Goal: Task Accomplishment & Management: Use online tool/utility

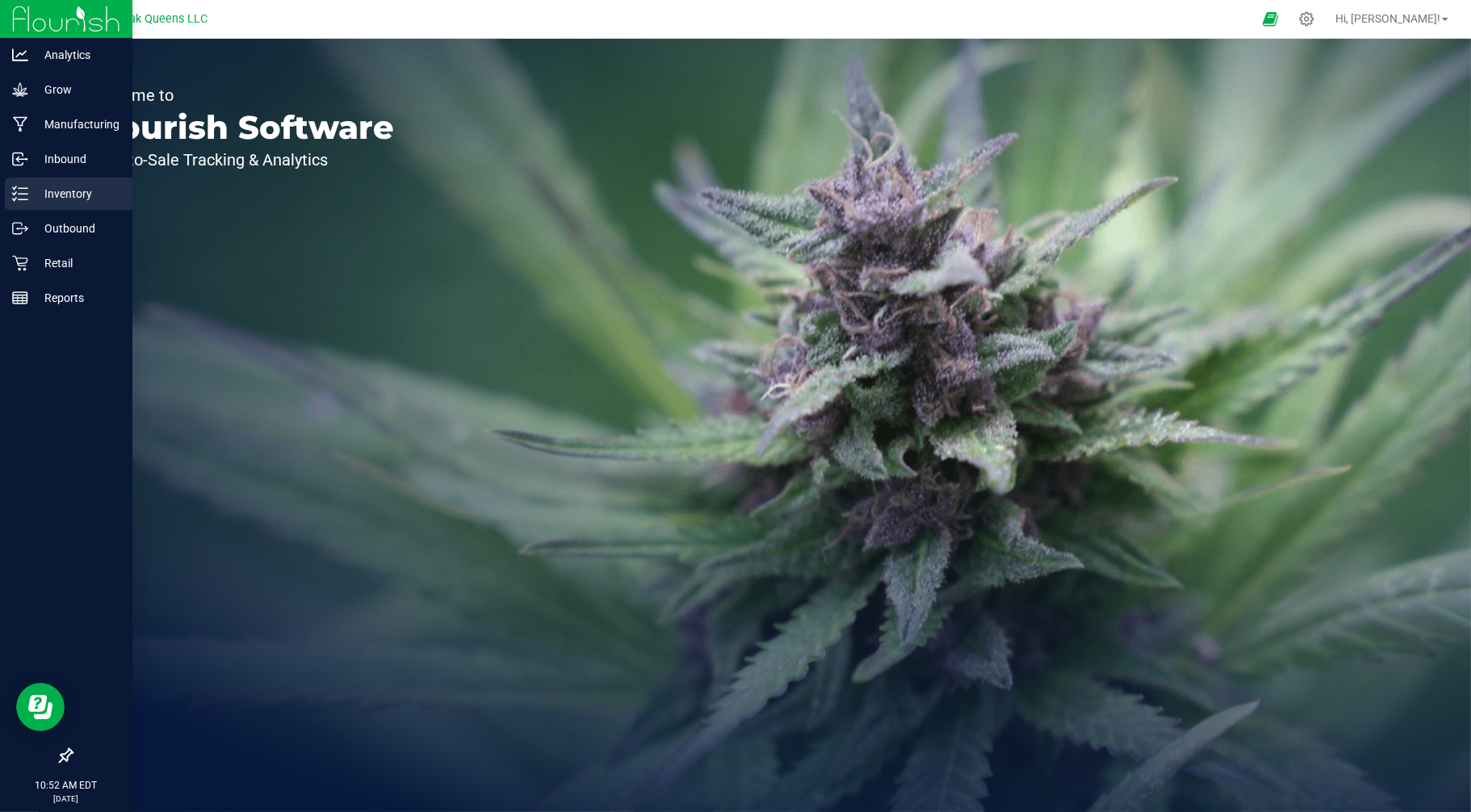
click at [68, 192] on p "Inventory" at bounding box center [77, 194] width 97 height 20
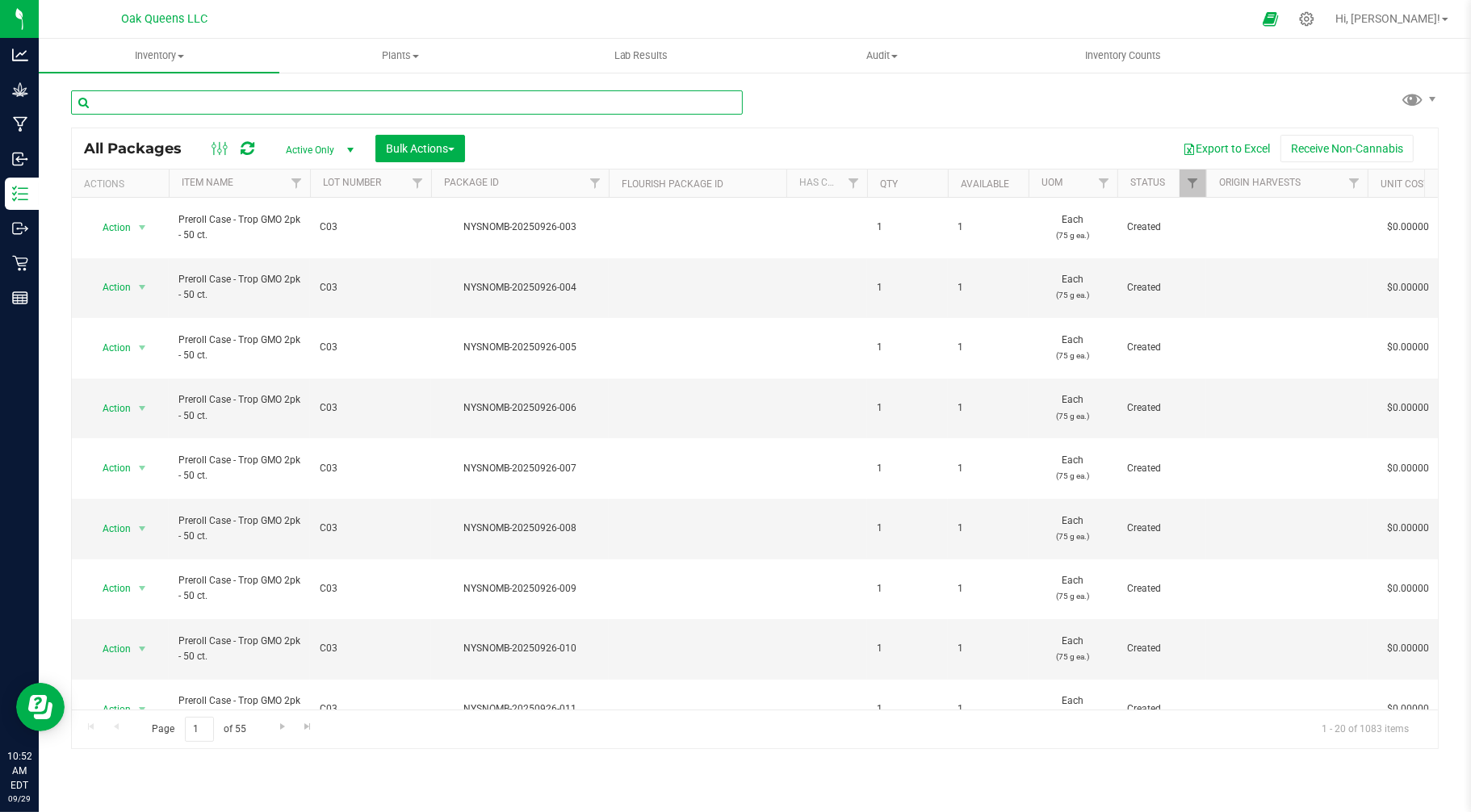
click at [308, 103] on input "text" at bounding box center [407, 103] width 672 height 25
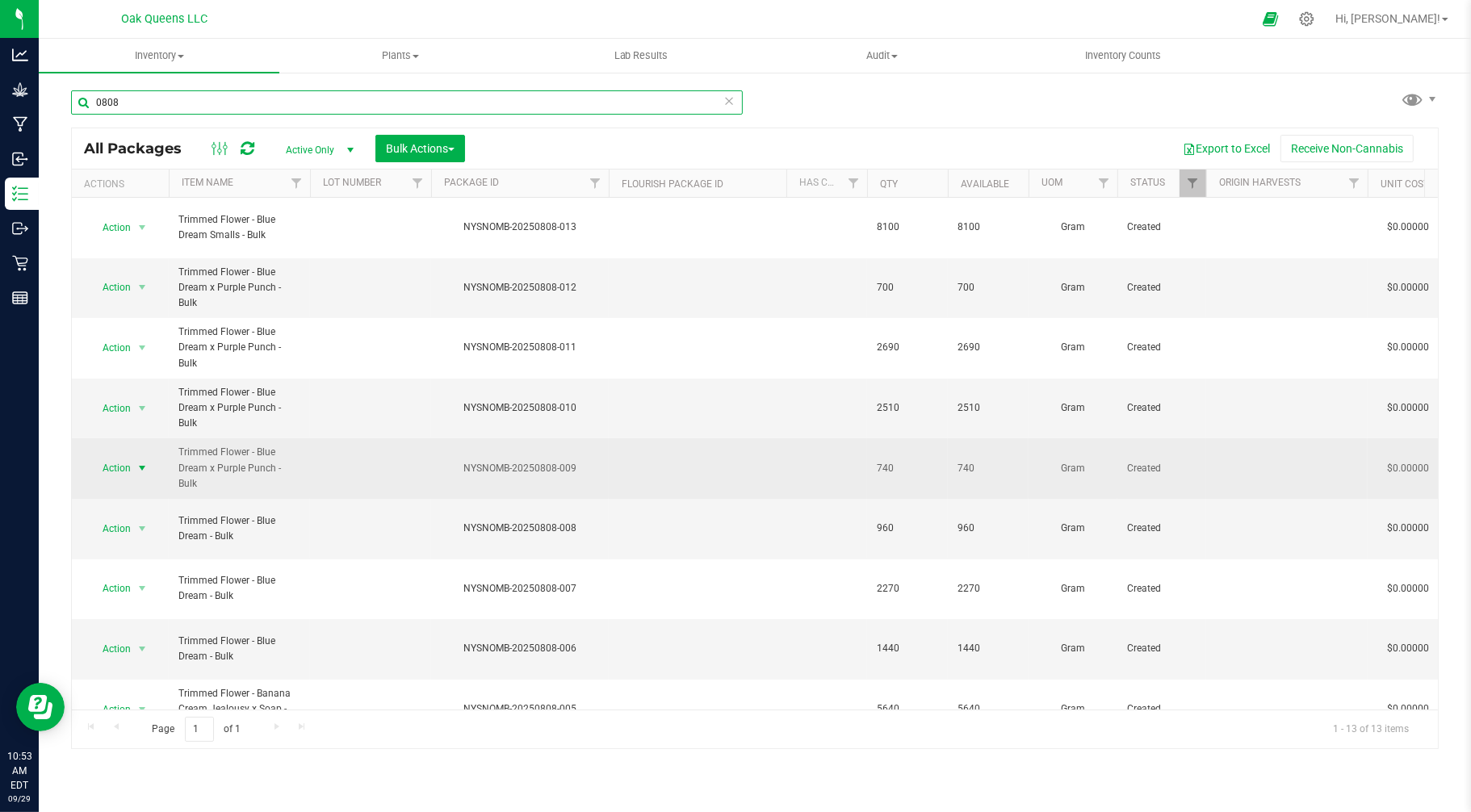
type input "0808"
click at [139, 461] on span "select" at bounding box center [142, 468] width 13 height 13
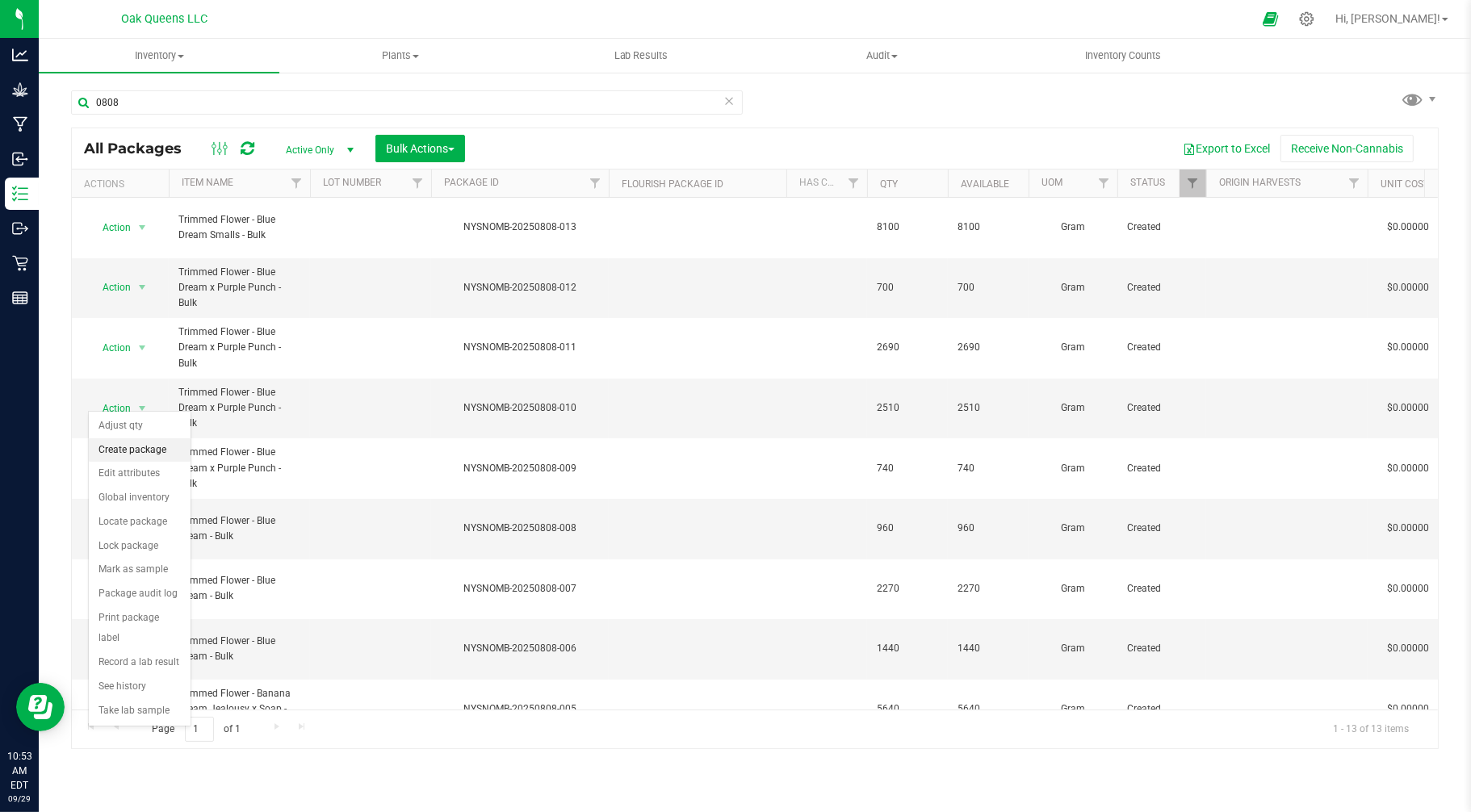
click at [138, 447] on li "Create package" at bounding box center [140, 451] width 101 height 25
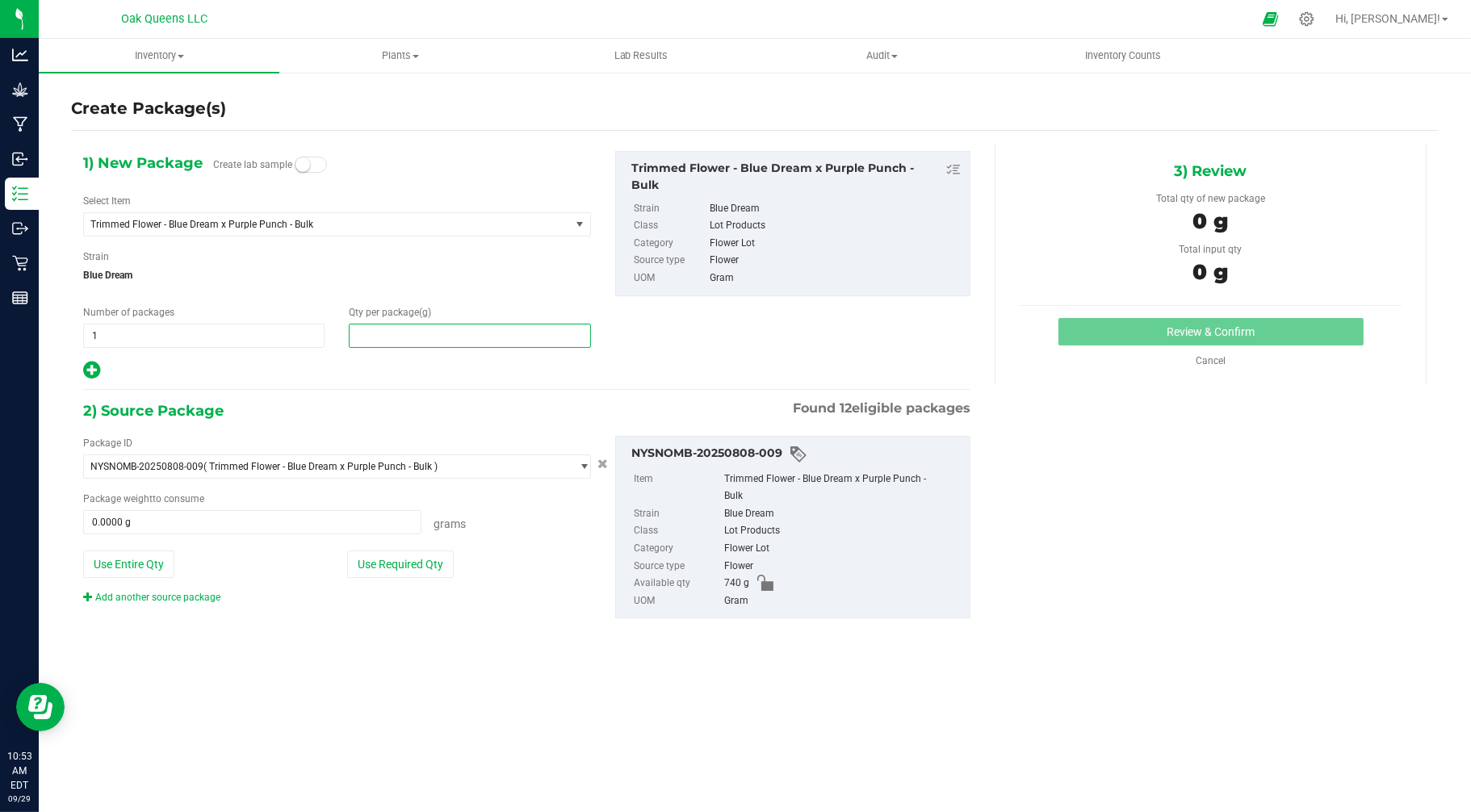
click at [400, 339] on span at bounding box center [469, 336] width 241 height 25
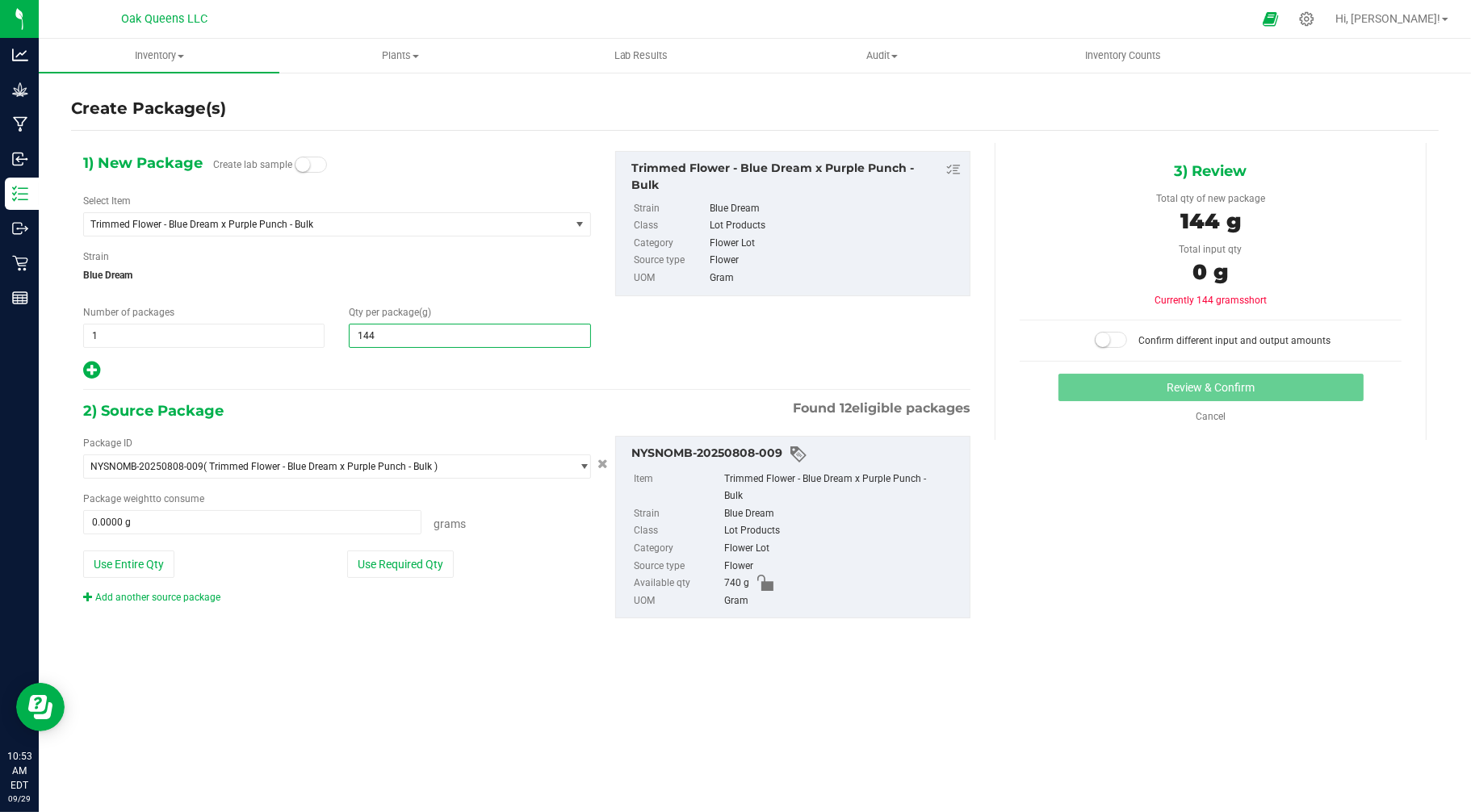
type input "1440"
type input "1,440.0000"
click at [134, 560] on button "Use Entire Qty" at bounding box center [129, 564] width 92 height 28
type input "740.0000 g"
click at [122, 595] on link "Add another source package" at bounding box center [152, 597] width 137 height 11
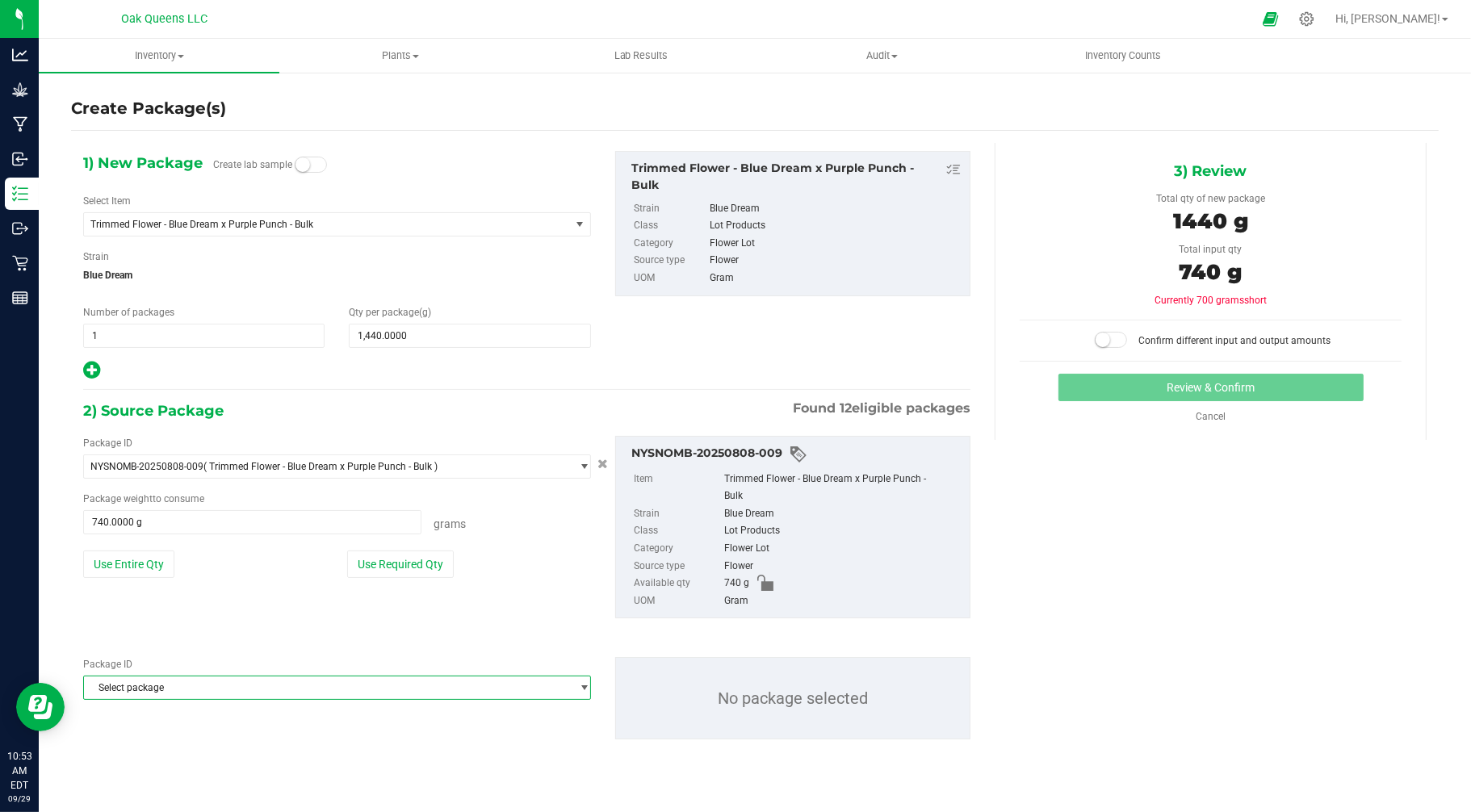
click at [184, 694] on span "Select package" at bounding box center [327, 688] width 486 height 23
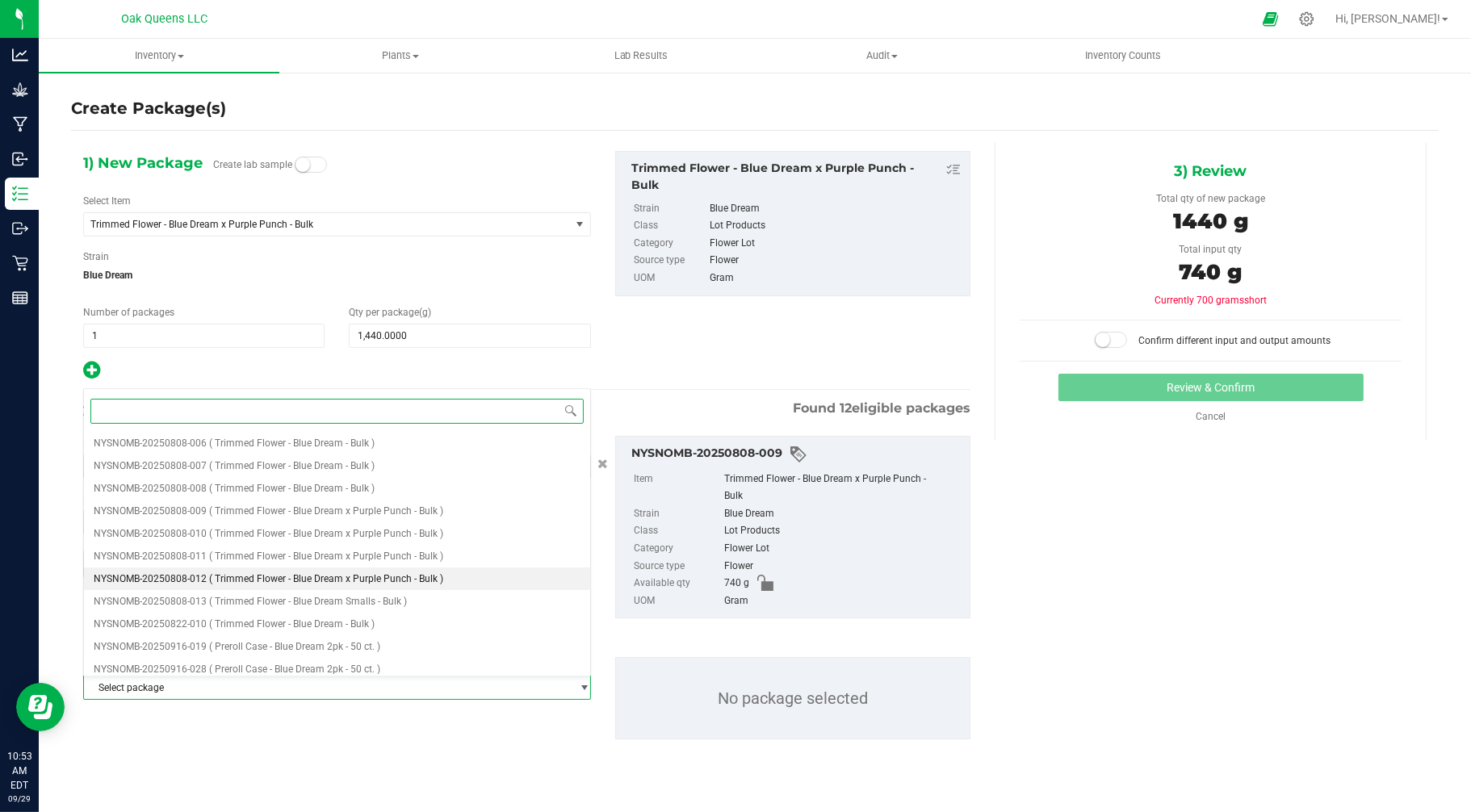
click at [210, 578] on span "( Trimmed Flower - Blue Dream x Purple Punch - Bulk )" at bounding box center [326, 579] width 234 height 11
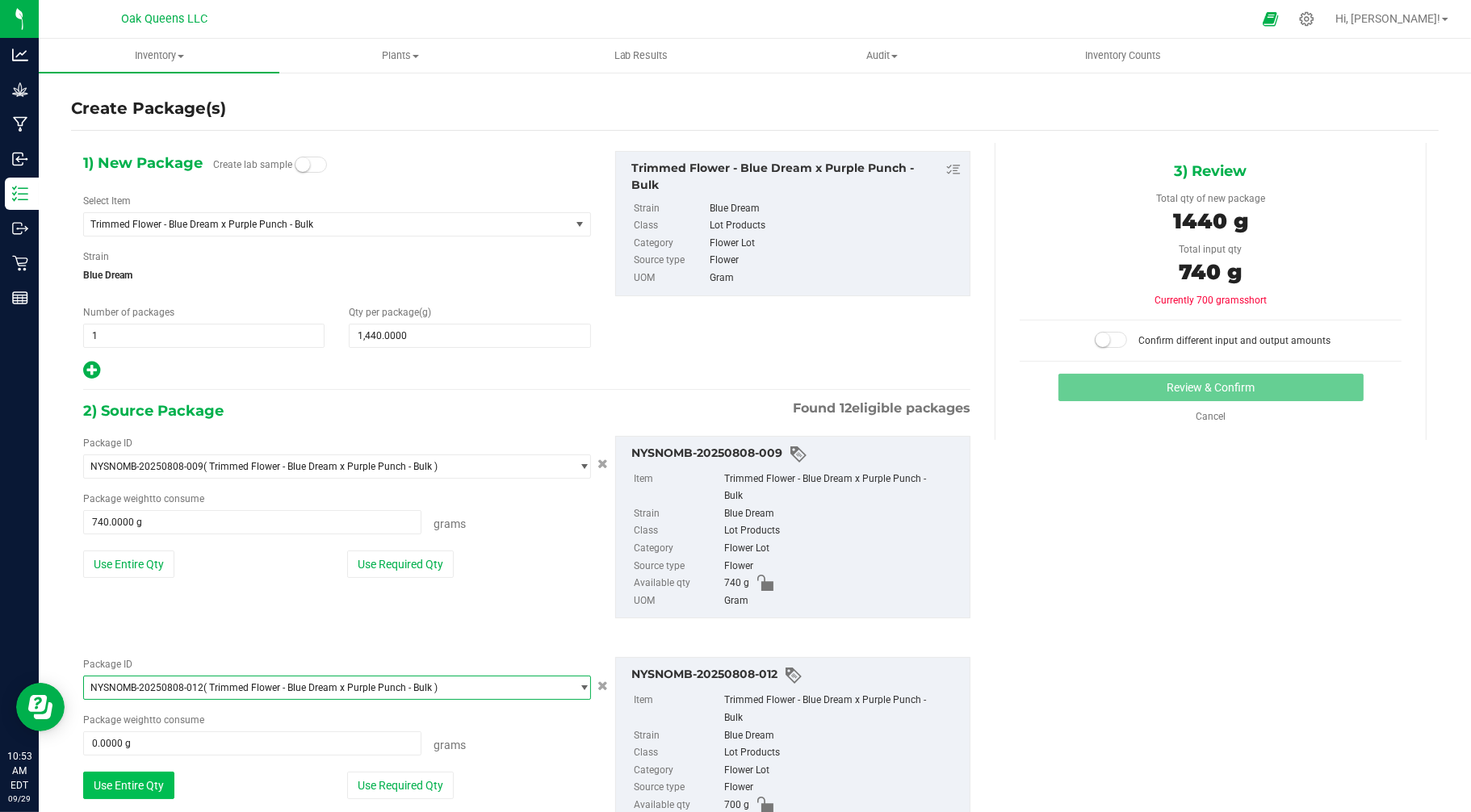
click at [121, 787] on button "Use Entire Qty" at bounding box center [129, 785] width 92 height 28
type input "700.0000 g"
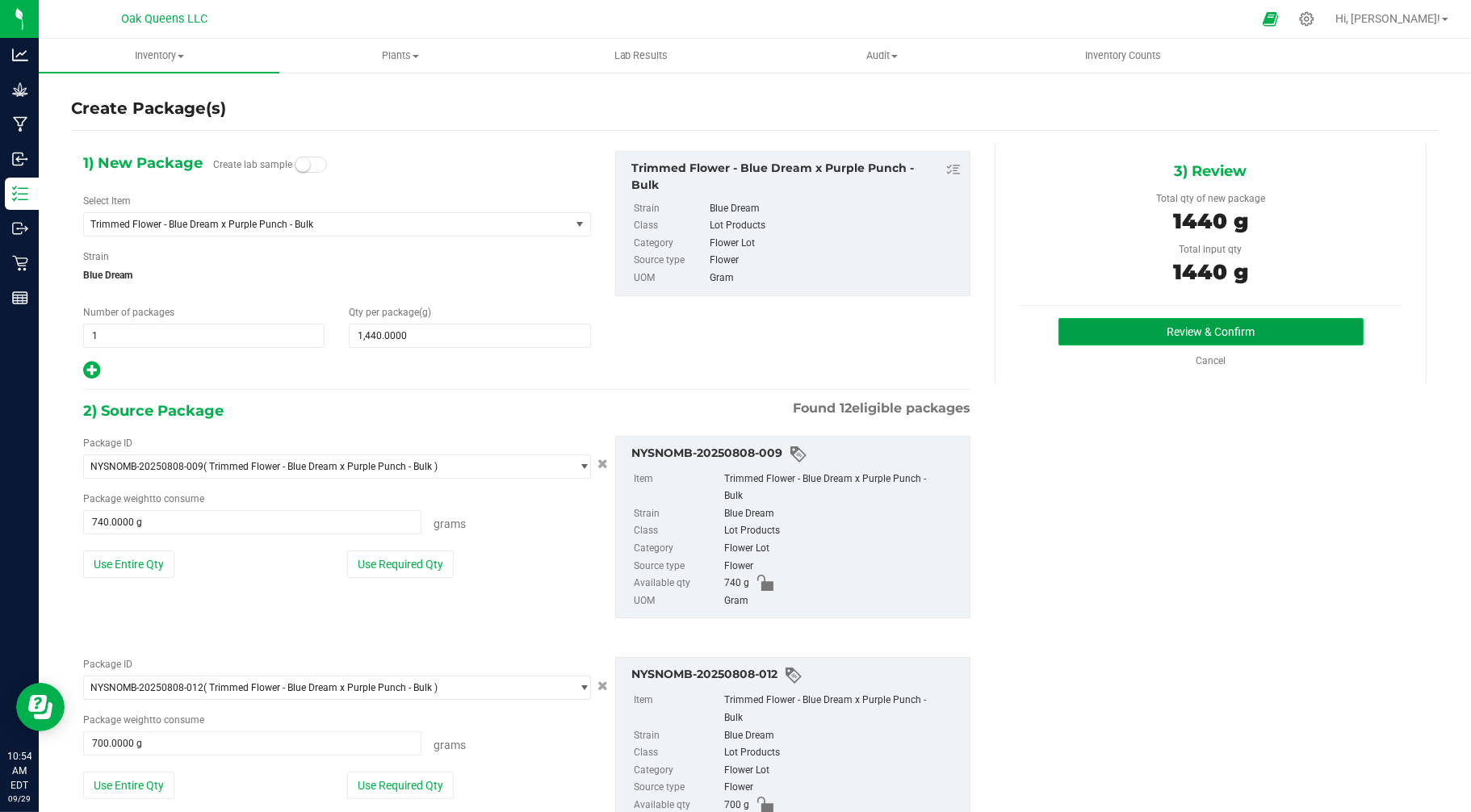
click at [1197, 324] on button "Review & Confirm" at bounding box center [1211, 332] width 305 height 28
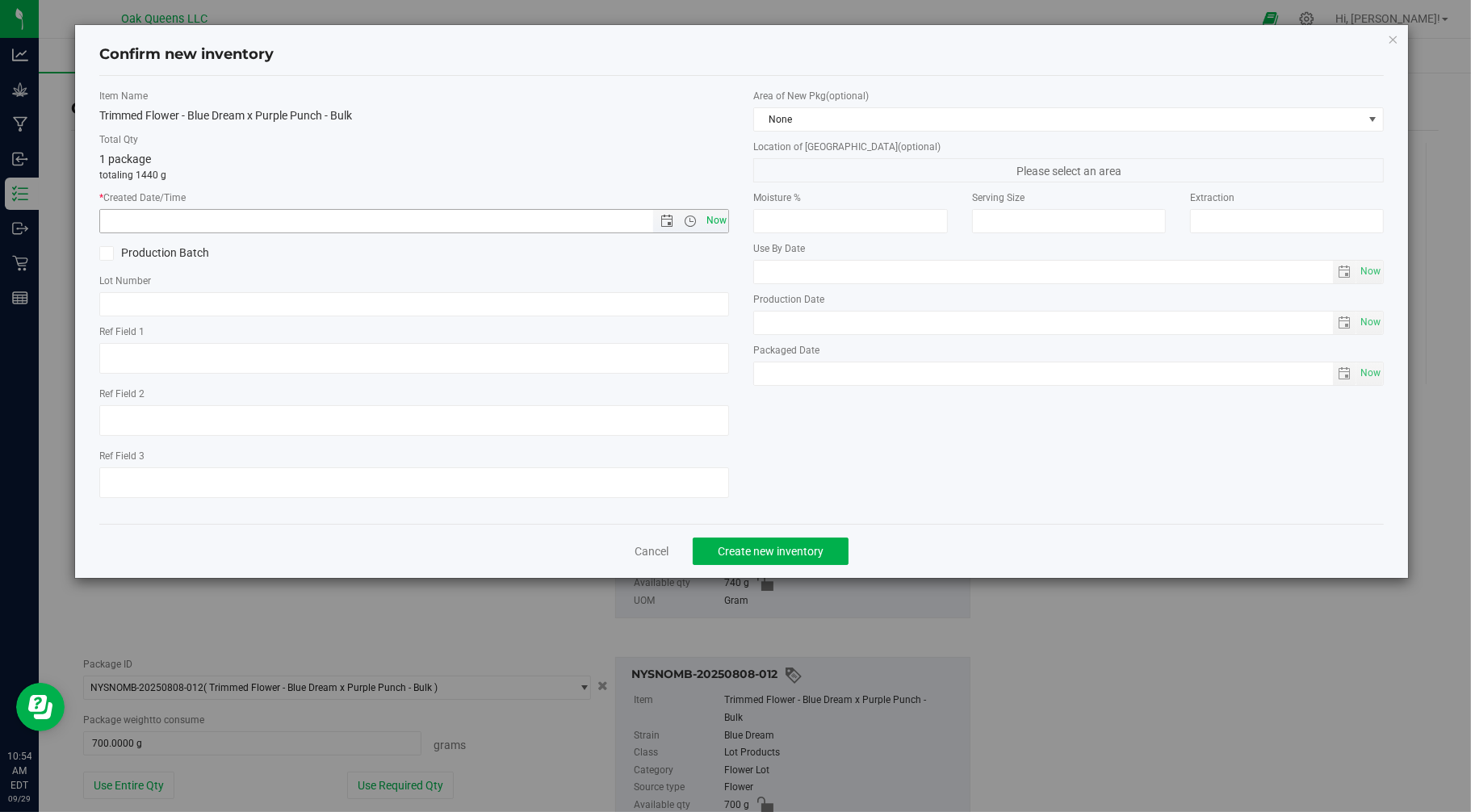
click at [715, 215] on span "Now" at bounding box center [716, 221] width 28 height 24
type input "[DATE] 10:54 AM"
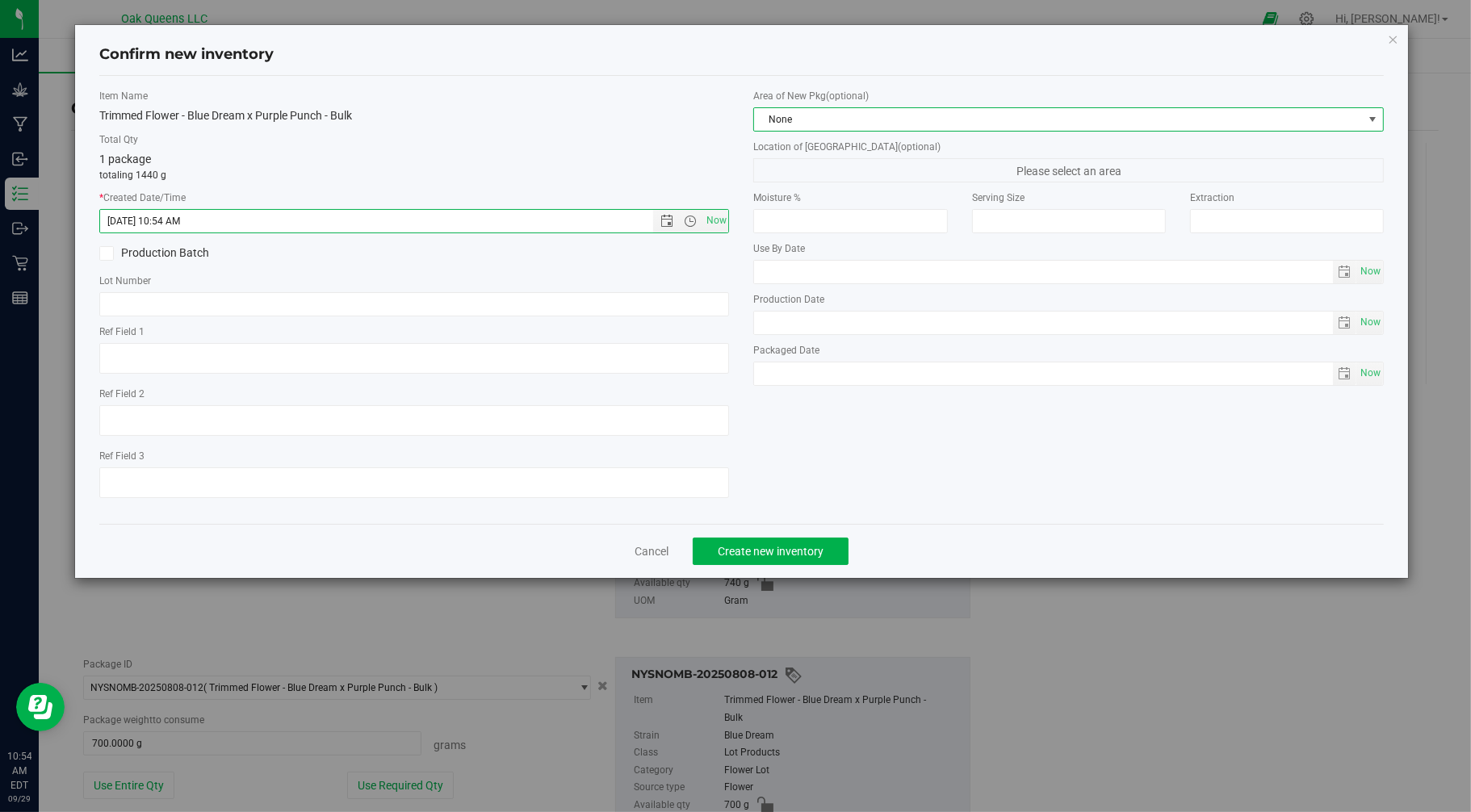
click at [1371, 115] on span at bounding box center [1374, 119] width 13 height 13
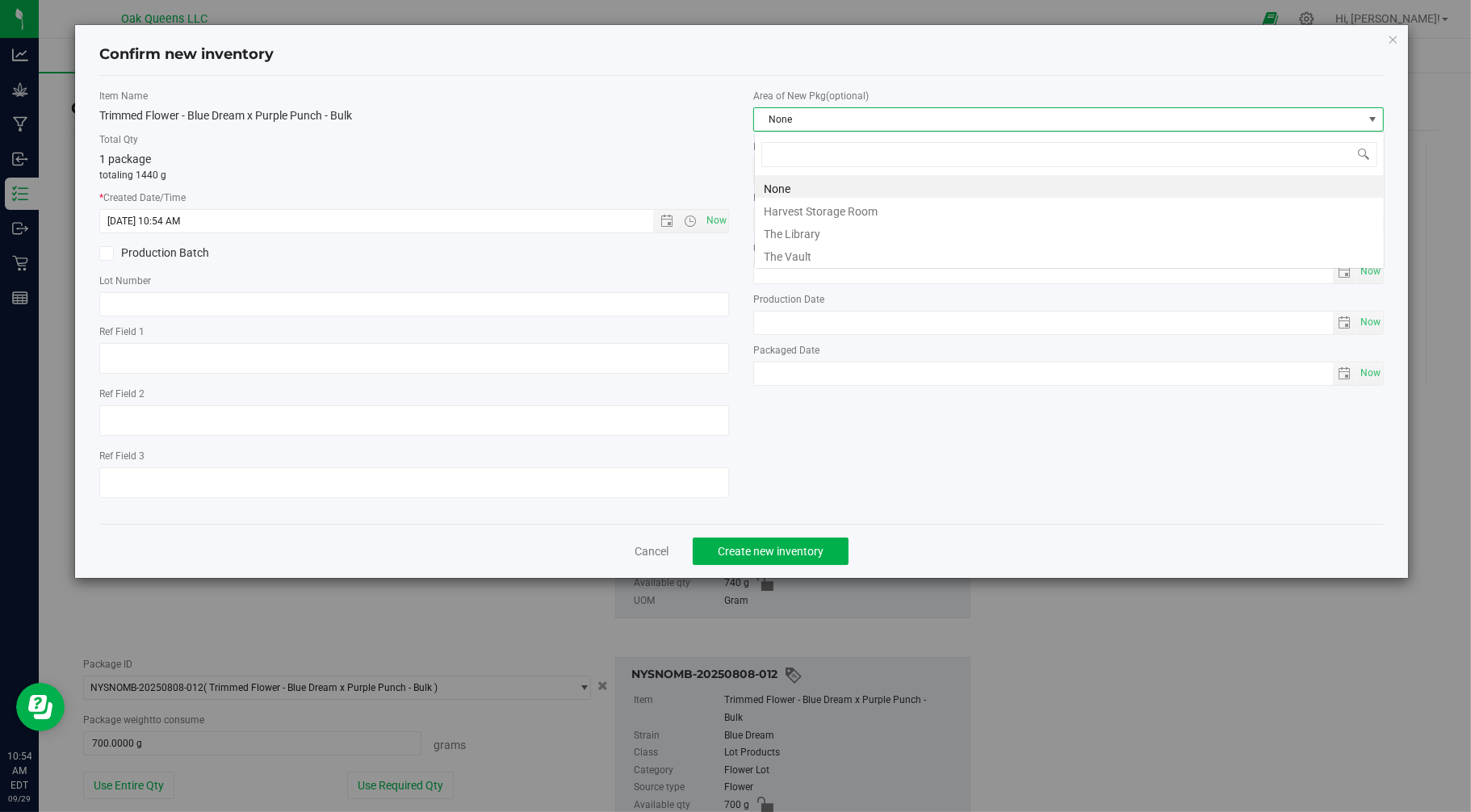
scroll to position [25, 630]
click at [832, 252] on li "The Vault" at bounding box center [1069, 254] width 629 height 23
click at [751, 558] on span "Create new inventory" at bounding box center [770, 551] width 106 height 13
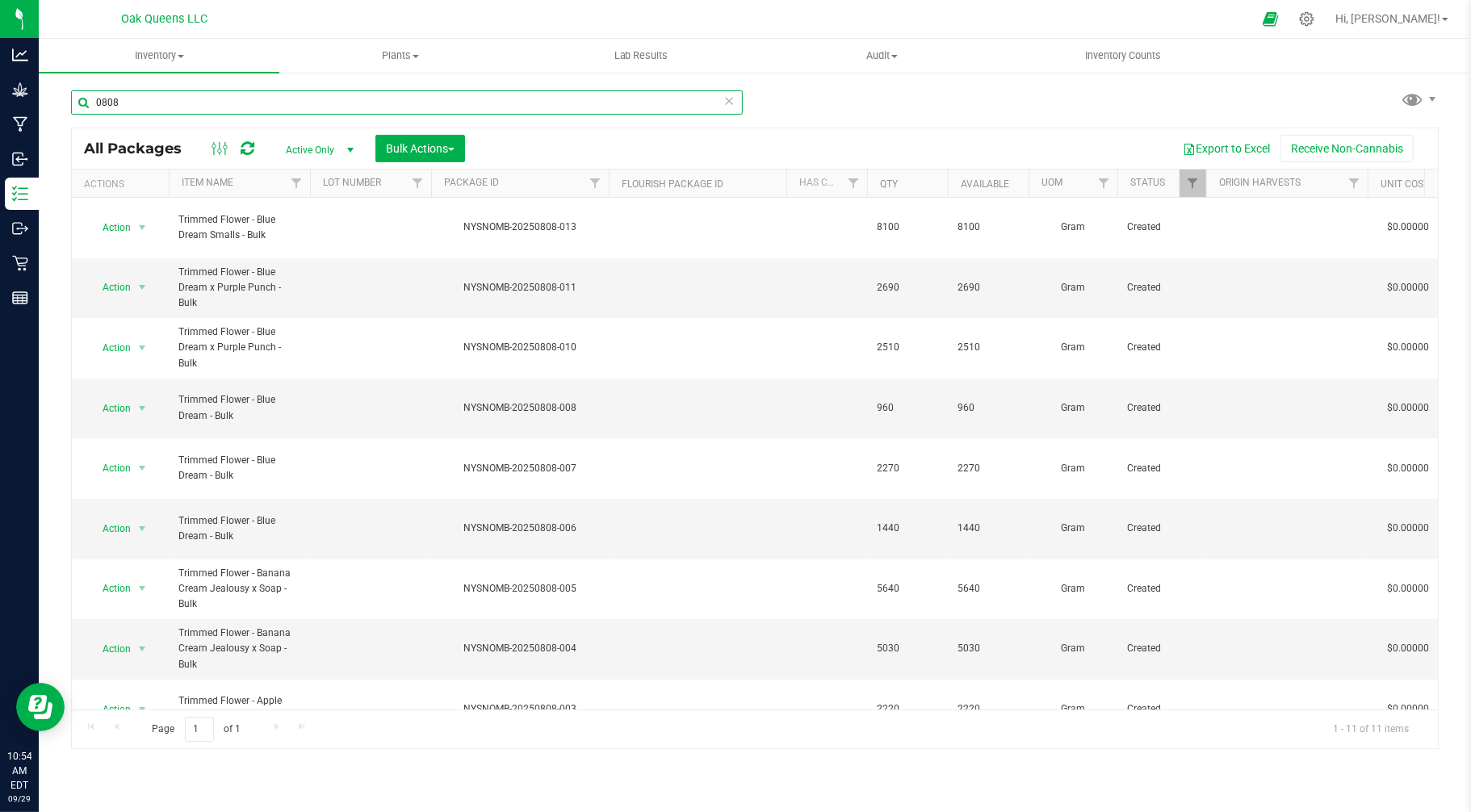
drag, startPoint x: 153, startPoint y: 98, endPoint x: 52, endPoint y: 98, distance: 101.0
click at [52, 98] on div "0808 All Packages Active Only Active Only Lab Samples Locked All Bulk Actions A…" at bounding box center [754, 317] width 1433 height 492
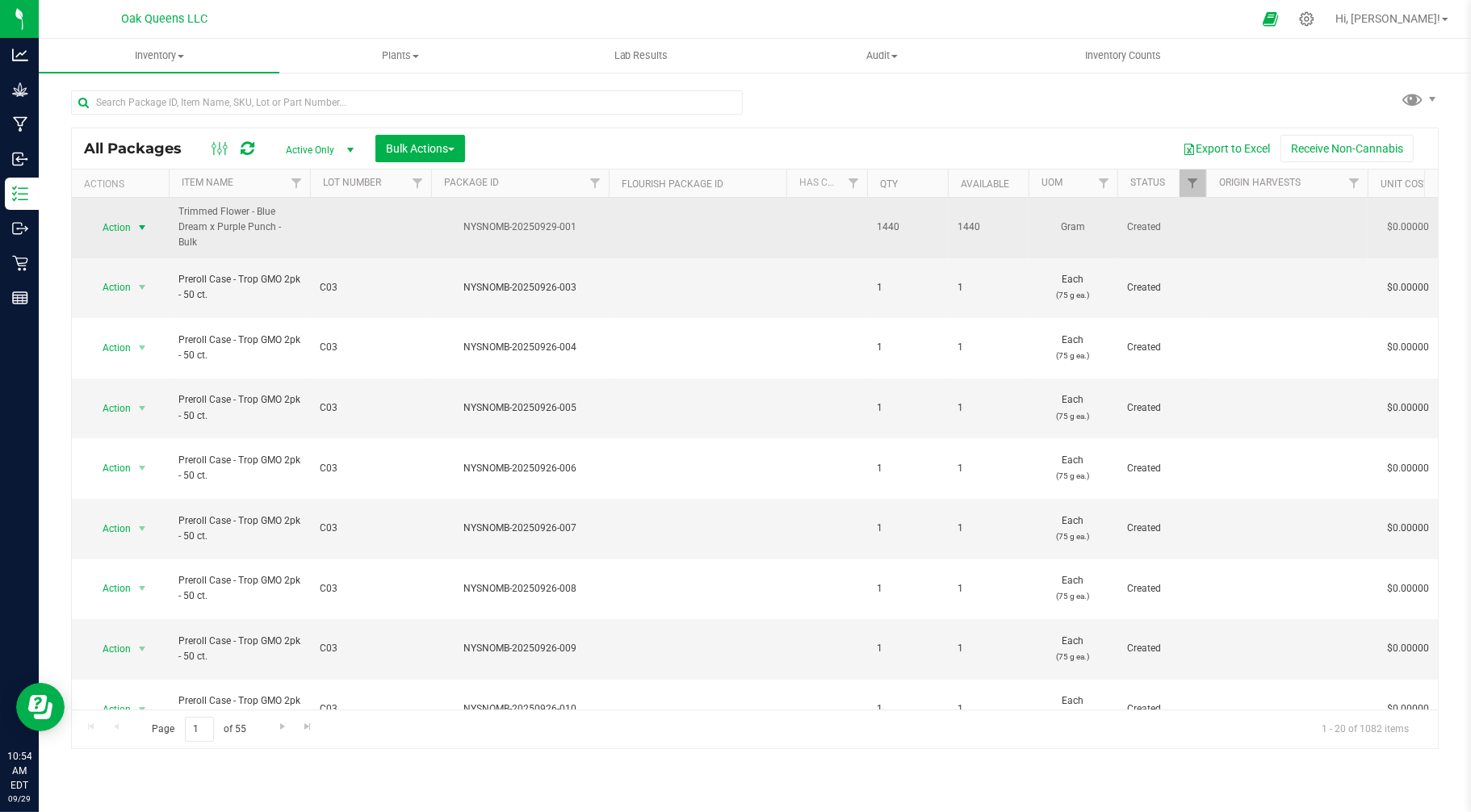
click at [141, 216] on span "select" at bounding box center [142, 227] width 20 height 23
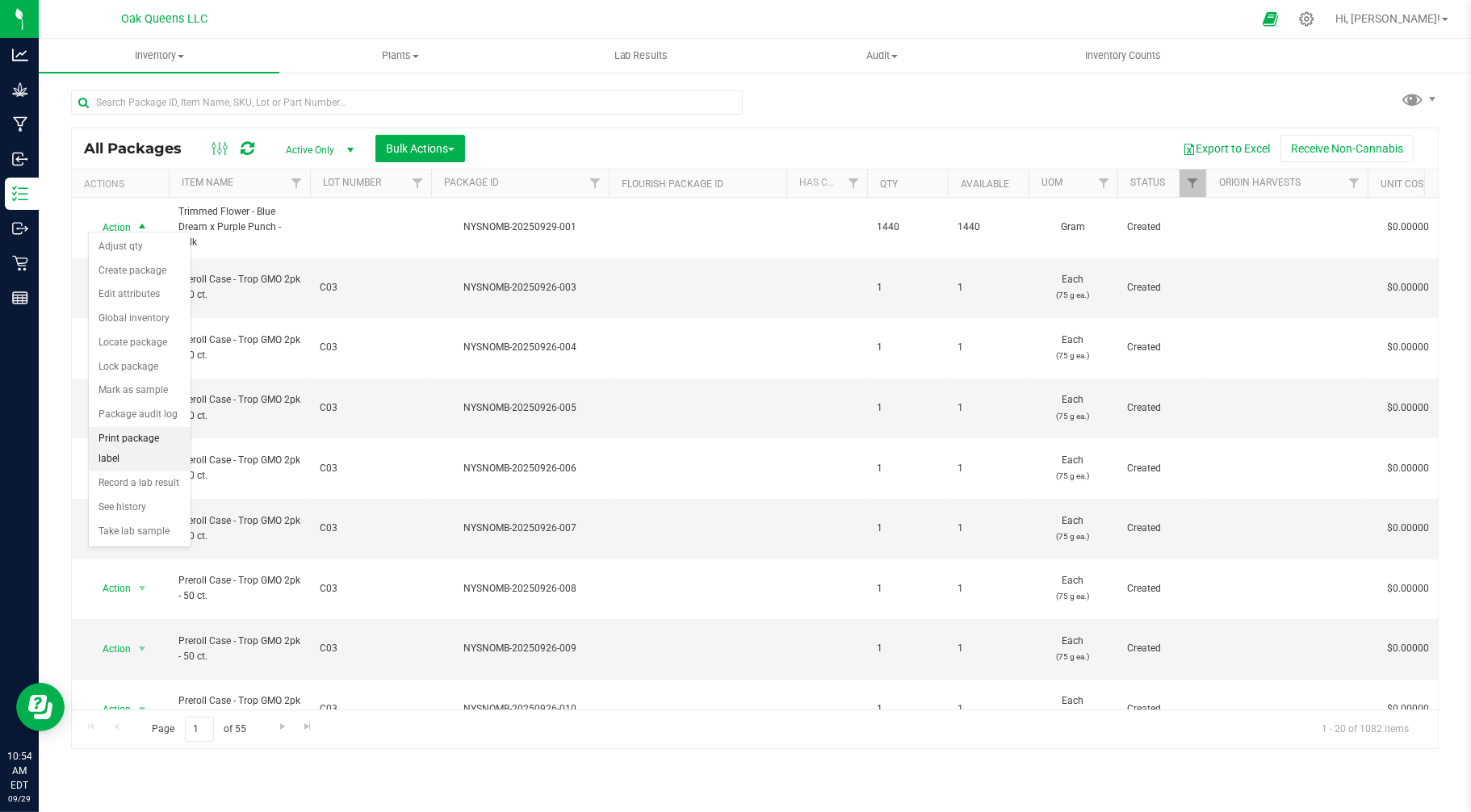
click at [119, 434] on li "Print package label" at bounding box center [140, 449] width 101 height 44
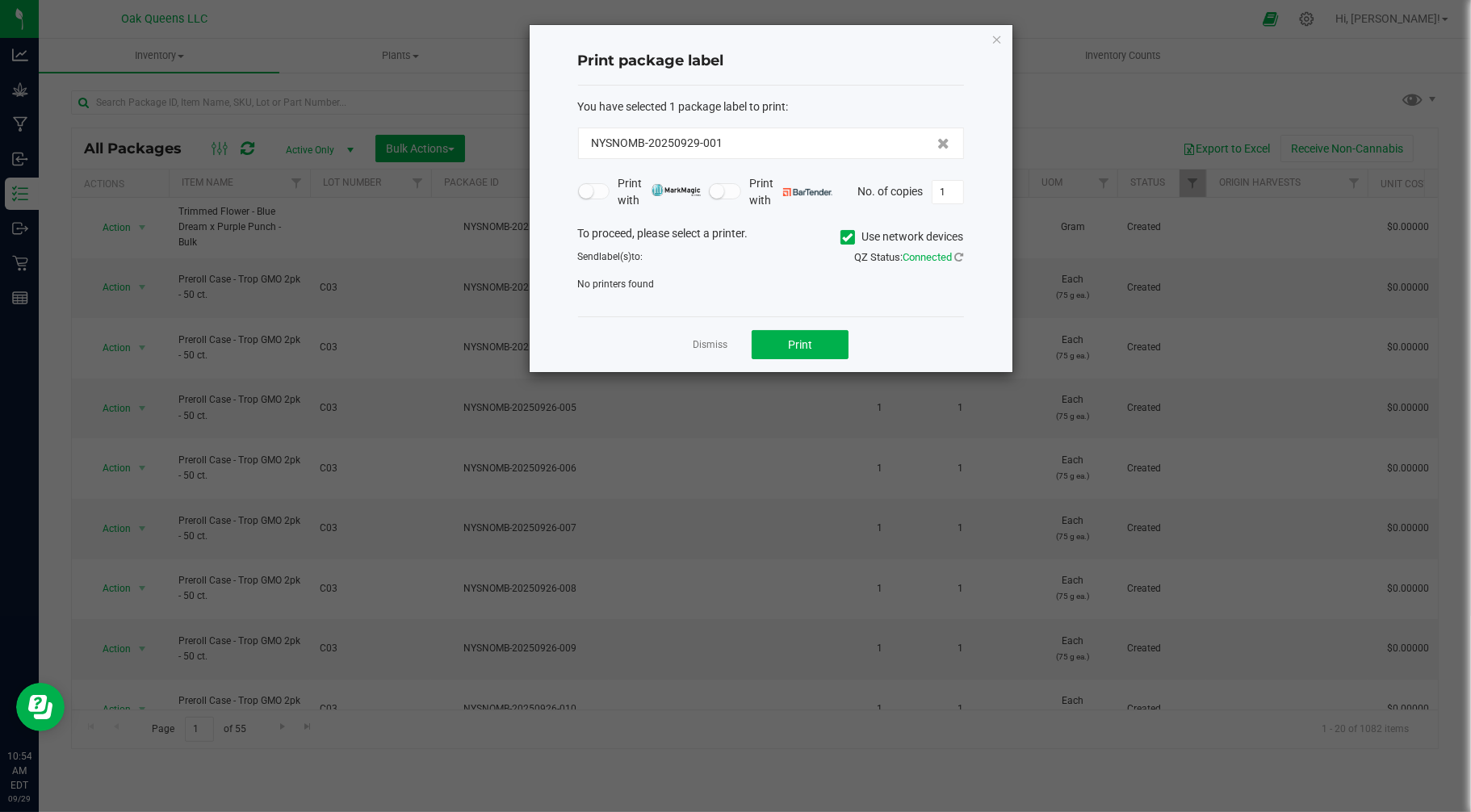
click at [842, 237] on icon at bounding box center [847, 237] width 11 height 0
click at [0, 0] on input "Use network devices" at bounding box center [0, 0] width 0 height 0
click at [794, 301] on span at bounding box center [771, 289] width 386 height 25
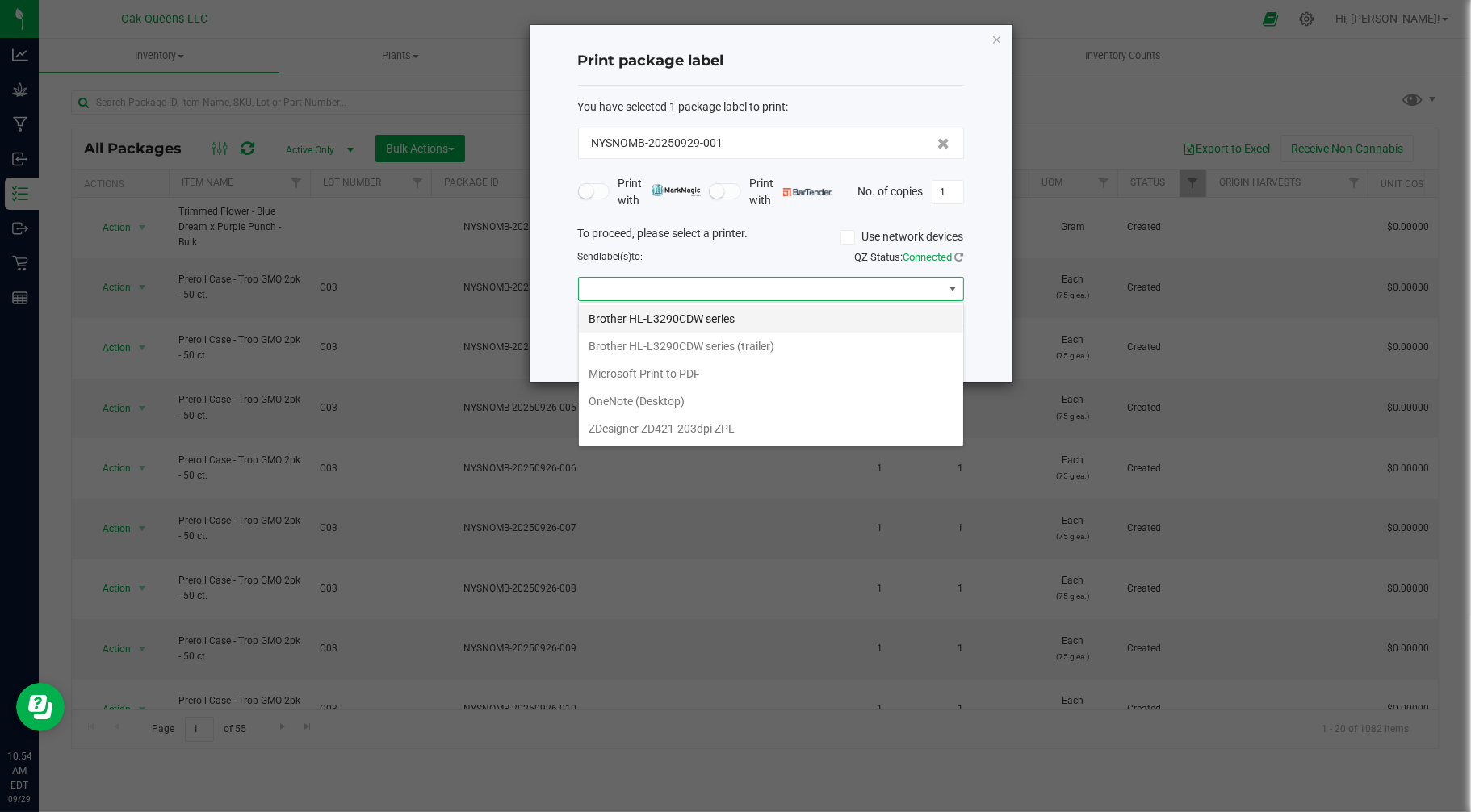
scroll to position [25, 385]
click at [691, 434] on ZPL "ZDesigner ZD421-203dpi ZPL" at bounding box center [771, 428] width 385 height 28
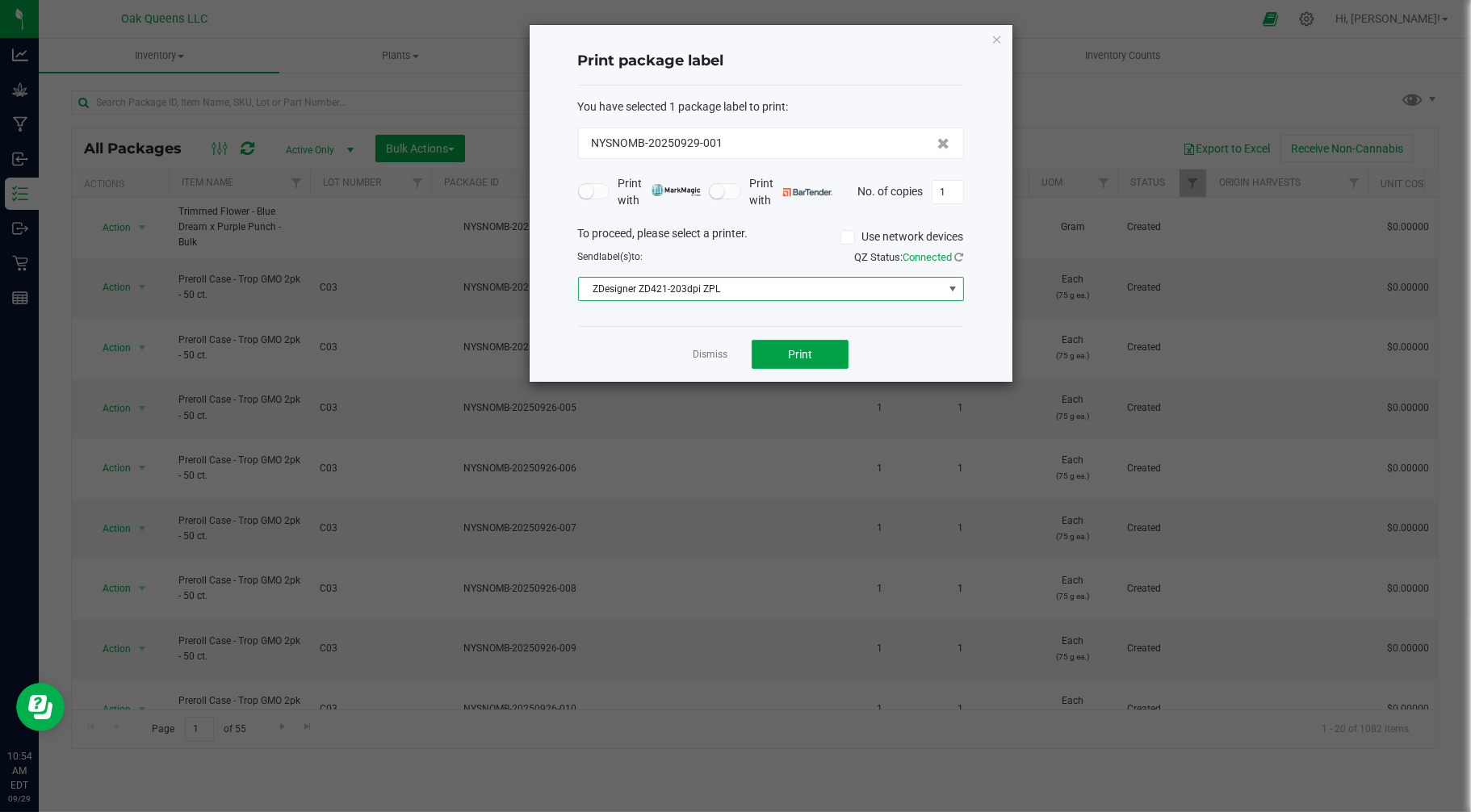
click at [799, 353] on span "Print" at bounding box center [800, 354] width 25 height 13
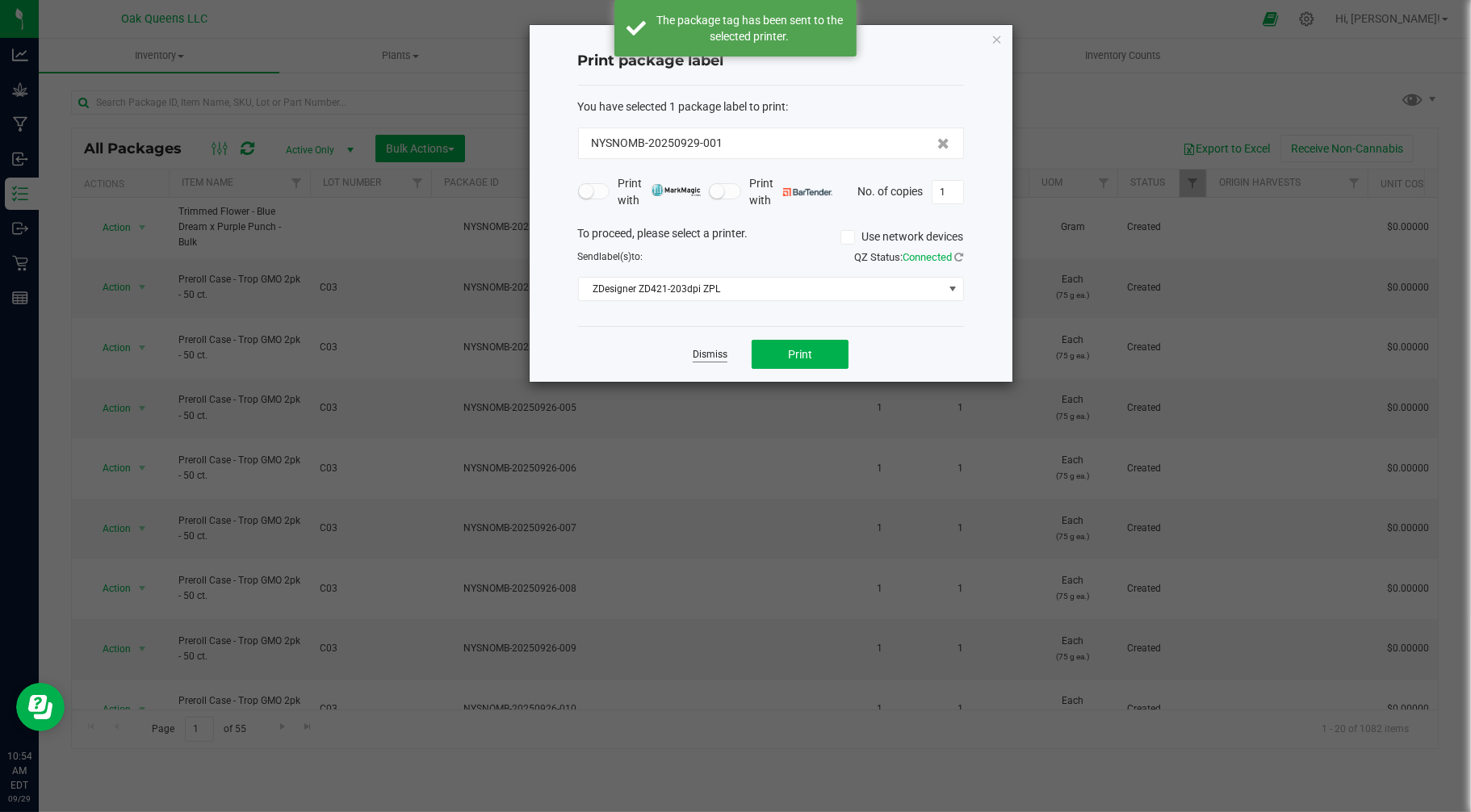
click at [713, 357] on link "Dismiss" at bounding box center [710, 354] width 34 height 14
